Goal: Task Accomplishment & Management: Complete application form

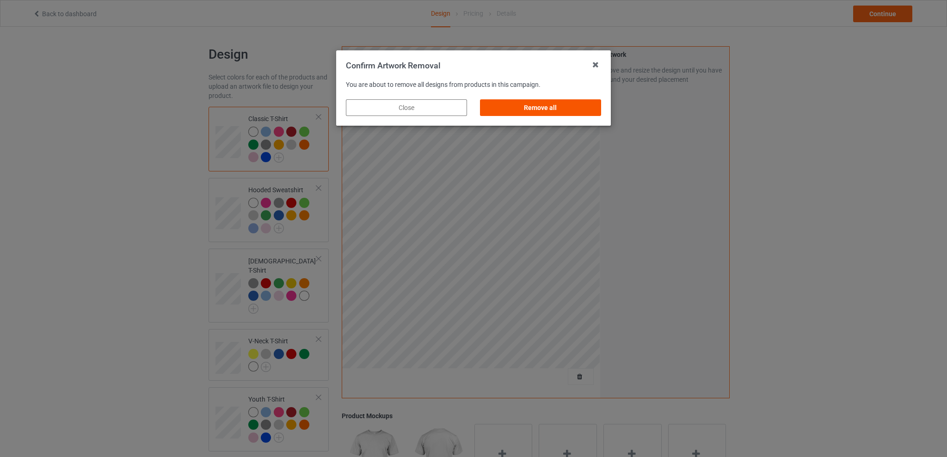
click at [575, 102] on div "Remove all" at bounding box center [540, 107] width 121 height 17
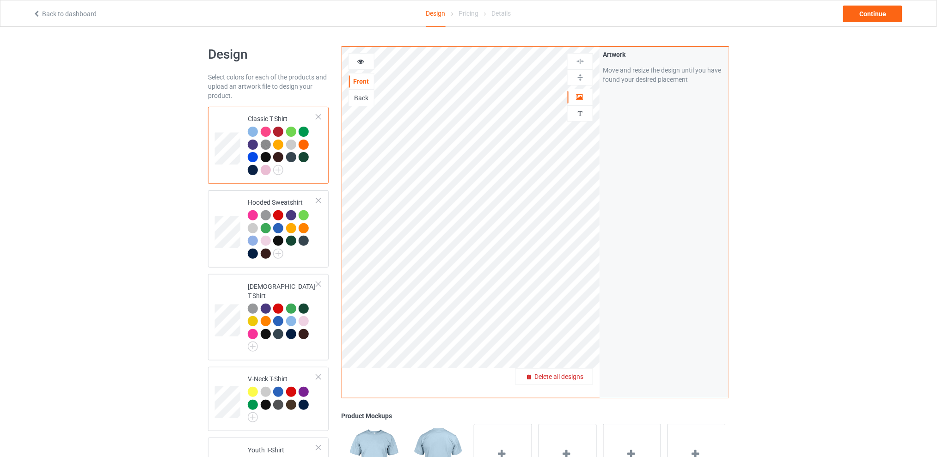
click at [580, 379] on span "Delete all designs" at bounding box center [559, 376] width 49 height 7
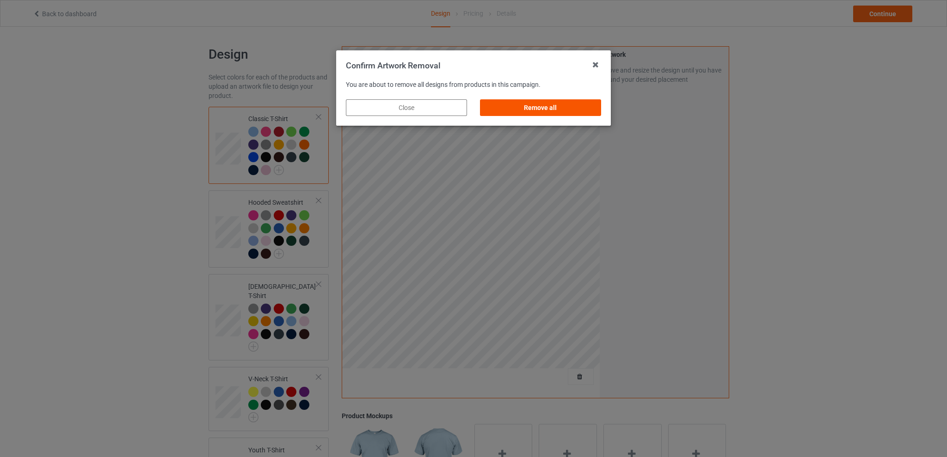
click at [571, 109] on div "Remove all" at bounding box center [540, 107] width 121 height 17
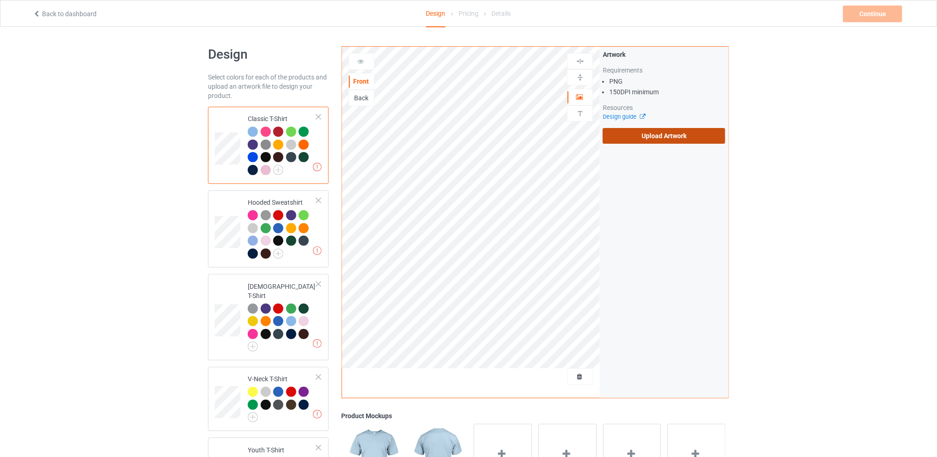
click at [631, 130] on label "Upload Artwork" at bounding box center [664, 136] width 123 height 16
click at [0, 0] on input "Upload Artwork" at bounding box center [0, 0] width 0 height 0
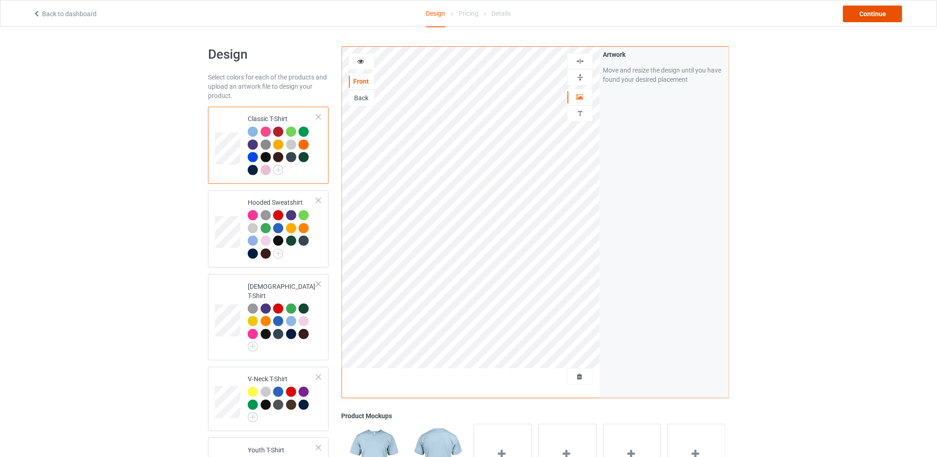
click at [862, 14] on div "Continue" at bounding box center [873, 14] width 59 height 17
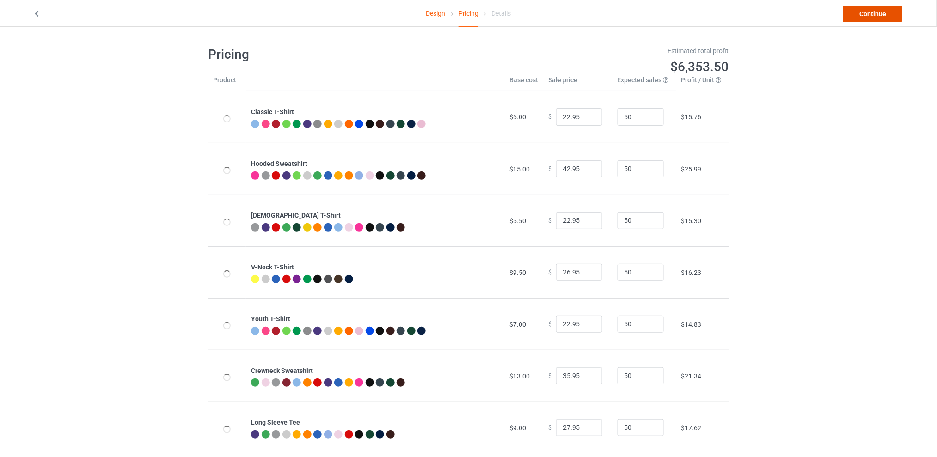
click at [857, 18] on link "Continue" at bounding box center [873, 14] width 59 height 17
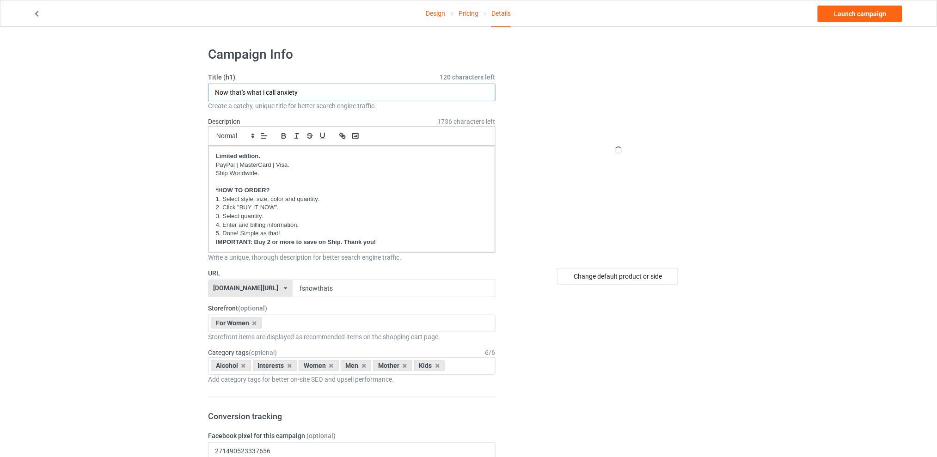
drag, startPoint x: 331, startPoint y: 94, endPoint x: 165, endPoint y: 94, distance: 165.6
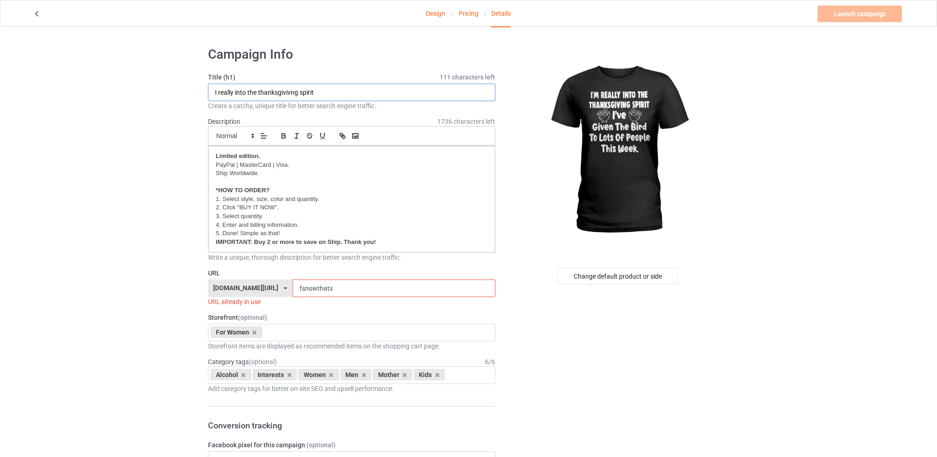
click at [278, 92] on input "I really into the thanksgivivng spirit" at bounding box center [352, 93] width 288 height 18
click at [293, 91] on input "I really into the thanks givivng spirit" at bounding box center [352, 93] width 288 height 18
type input "I really into the thanks giving spirit"
drag, startPoint x: 368, startPoint y: 285, endPoint x: 297, endPoint y: 289, distance: 70.9
click at [297, 289] on div "[DOMAIN_NAME][URL] [DOMAIN_NAME][URL] [DOMAIN_NAME][URL] [DOMAIN_NAME][URL] 5d7…" at bounding box center [352, 289] width 288 height 18
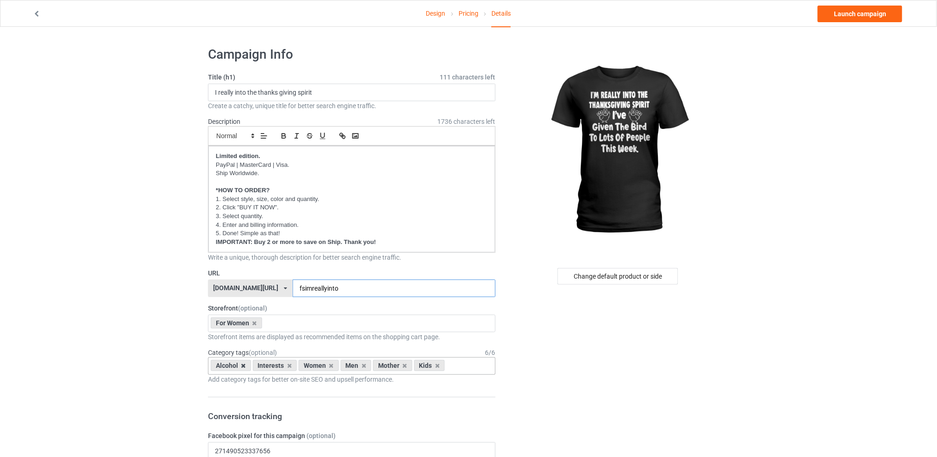
type input "fsimreallyinto"
click at [245, 367] on icon at bounding box center [243, 366] width 5 height 6
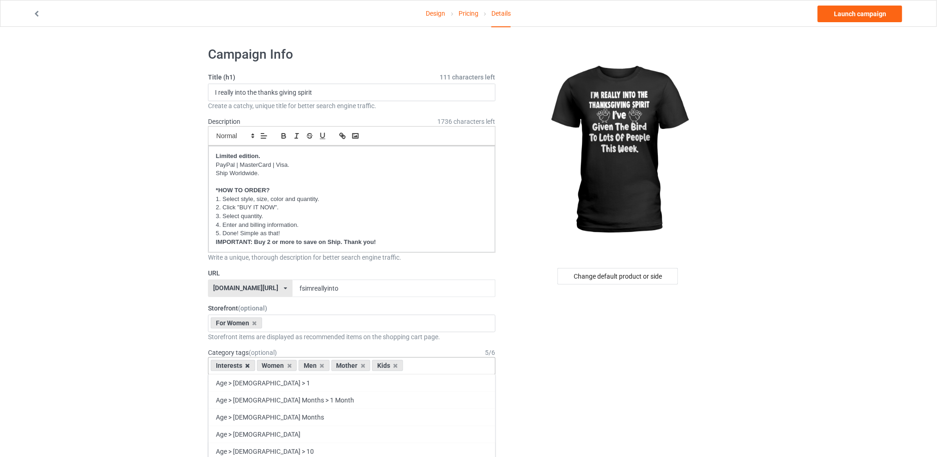
click at [246, 364] on icon at bounding box center [248, 366] width 5 height 6
click at [276, 364] on icon at bounding box center [276, 366] width 5 height 6
click at [283, 365] on icon at bounding box center [284, 366] width 5 height 6
click at [277, 366] on icon at bounding box center [276, 366] width 5 height 6
click at [608, 272] on div "Change default product or side" at bounding box center [618, 276] width 121 height 17
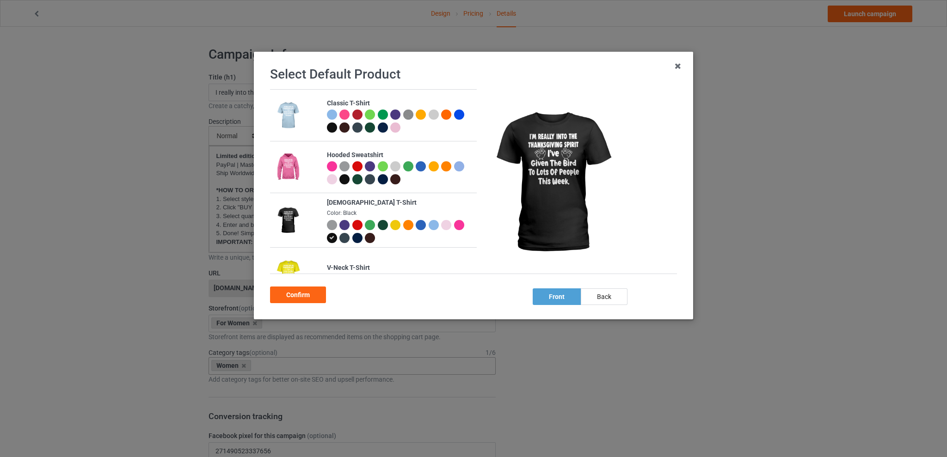
scroll to position [123, 0]
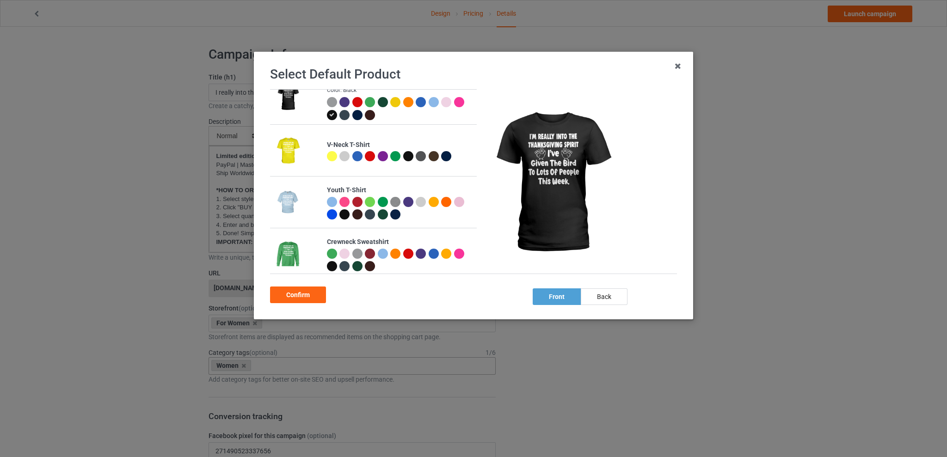
click at [431, 249] on div at bounding box center [434, 254] width 10 height 10
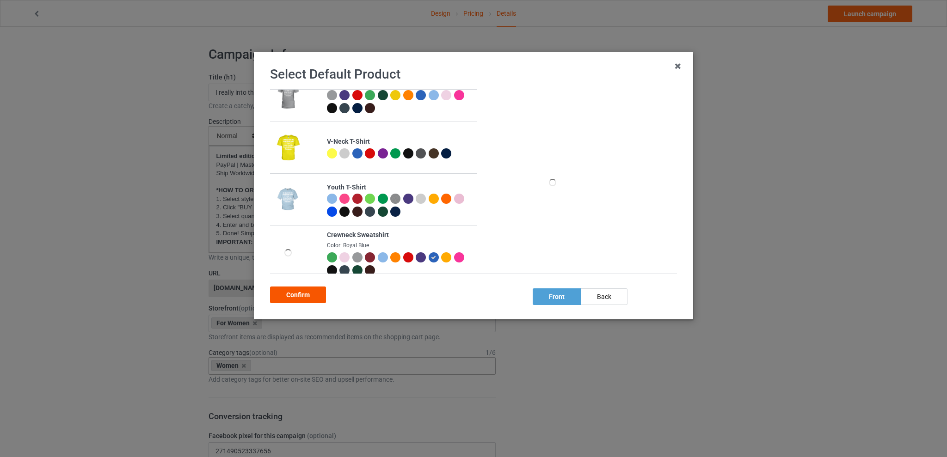
click at [294, 293] on div "Confirm" at bounding box center [298, 295] width 56 height 17
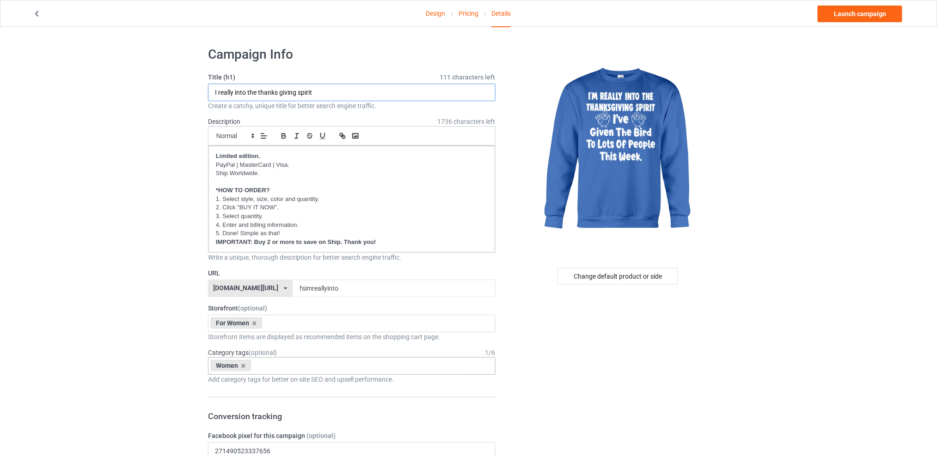
click at [278, 91] on input "I really into the thanks giving spirit" at bounding box center [352, 93] width 288 height 18
click at [278, 92] on input "I really into the thanks giving spirit" at bounding box center [352, 93] width 288 height 18
click at [282, 92] on input "I really into the thanks giving spirit" at bounding box center [352, 93] width 288 height 18
click at [280, 93] on input "I really into the thanks giving spirit" at bounding box center [352, 93] width 288 height 18
click at [260, 89] on input "I really into the [DATE] spirit" at bounding box center [352, 93] width 288 height 18
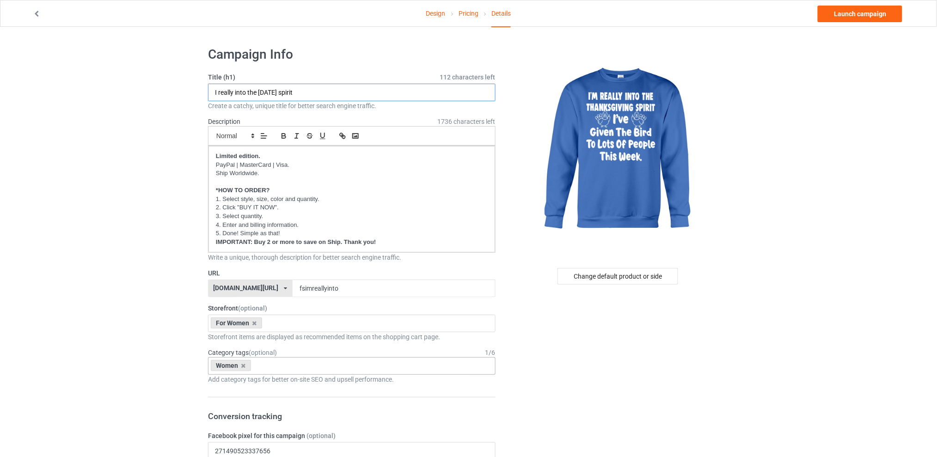
type input "I really into the [DATE] spirit"
click at [849, 16] on link "Launch campaign" at bounding box center [860, 14] width 85 height 17
